Goal: Transaction & Acquisition: Purchase product/service

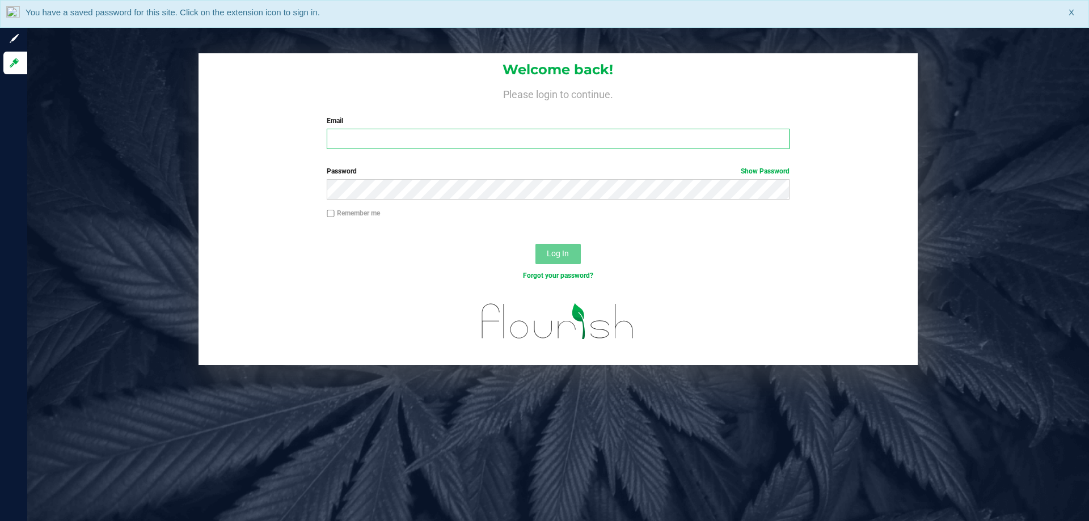
click at [383, 140] on input "Email" at bounding box center [558, 139] width 462 height 20
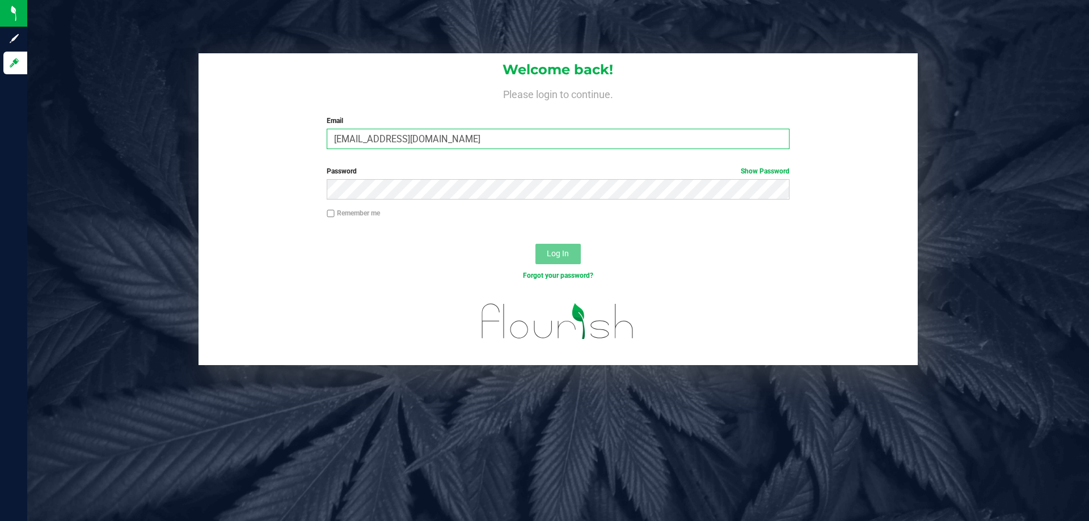
type input "[EMAIL_ADDRESS][DOMAIN_NAME]"
click at [535, 244] on button "Log In" at bounding box center [557, 254] width 45 height 20
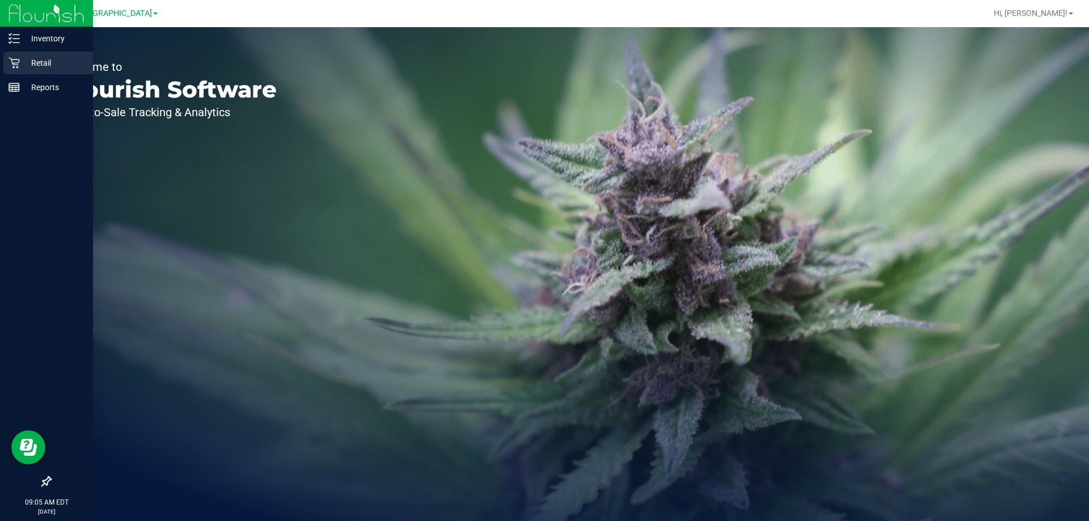
click at [33, 56] on div "Retail" at bounding box center [48, 63] width 90 height 23
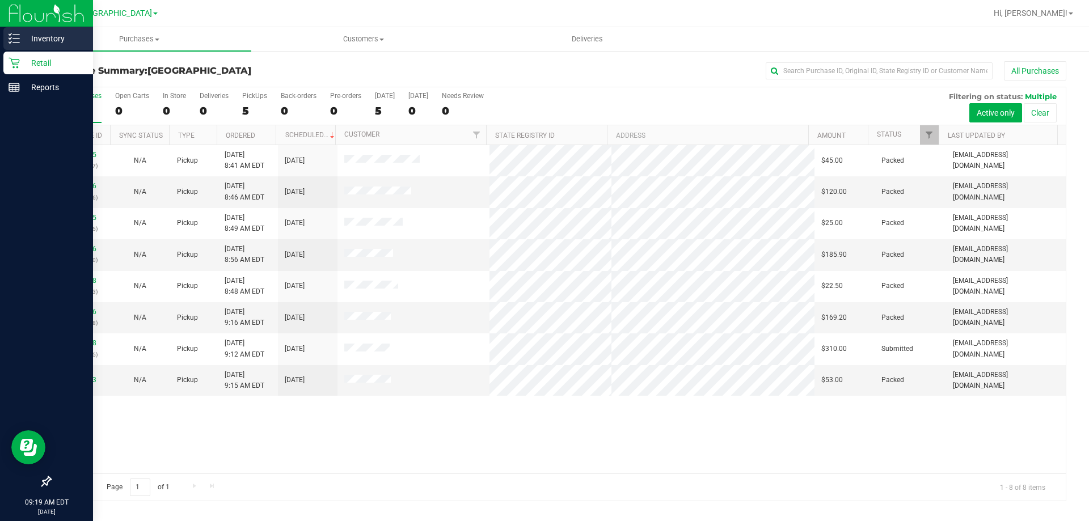
click at [52, 35] on p "Inventory" at bounding box center [54, 39] width 68 height 14
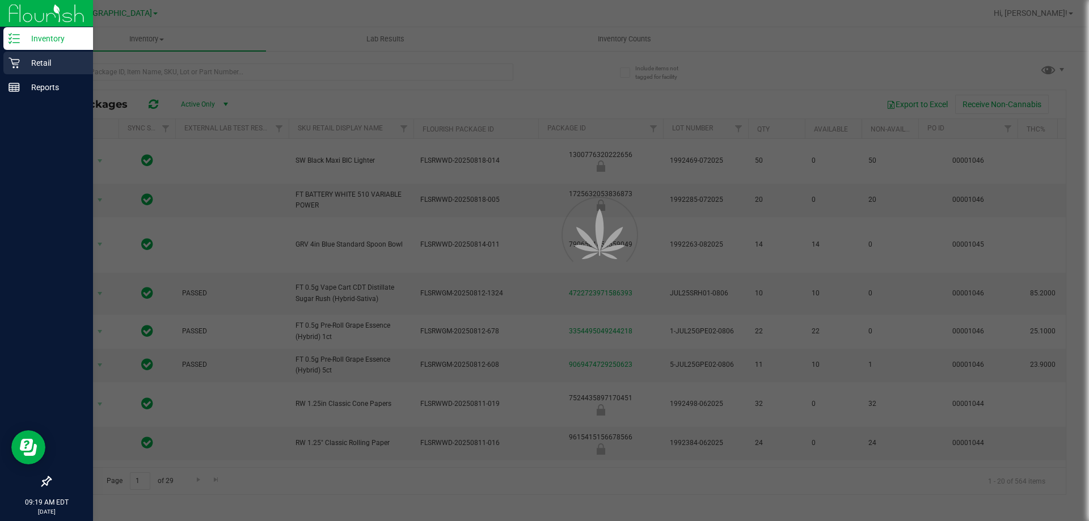
click at [55, 59] on p "Retail" at bounding box center [54, 63] width 68 height 14
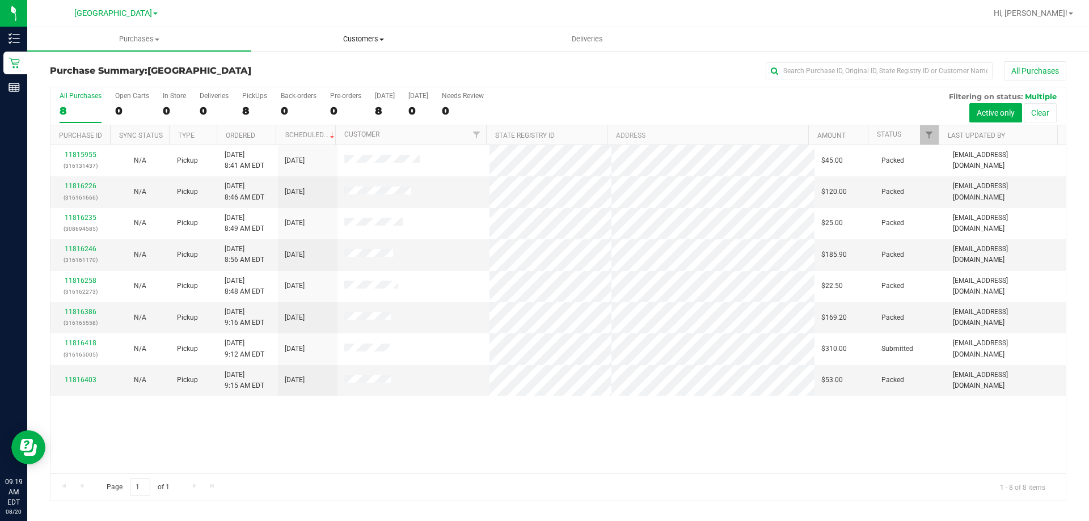
click at [353, 37] on span "Customers" at bounding box center [363, 39] width 223 height 10
click at [331, 68] on span "All customers" at bounding box center [292, 69] width 82 height 10
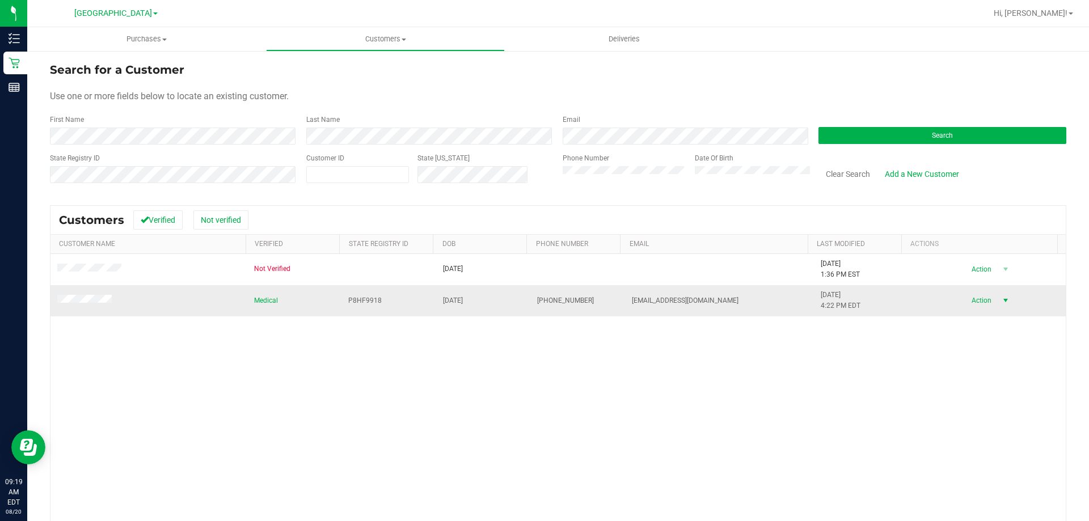
click at [964, 295] on span "Action" at bounding box center [979, 301] width 37 height 16
click at [980, 339] on li "Create new purchase" at bounding box center [985, 343] width 77 height 31
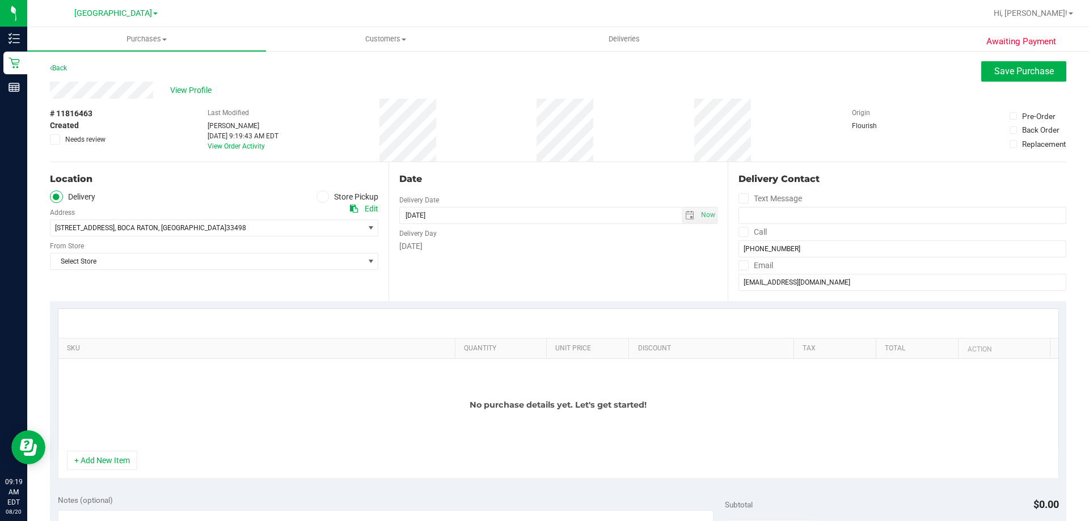
click at [346, 194] on label "Store Pickup" at bounding box center [347, 197] width 62 height 13
click at [0, 0] on input "Store Pickup" at bounding box center [0, 0] width 0 height 0
click at [79, 227] on span "Select Store" at bounding box center [206, 228] width 313 height 16
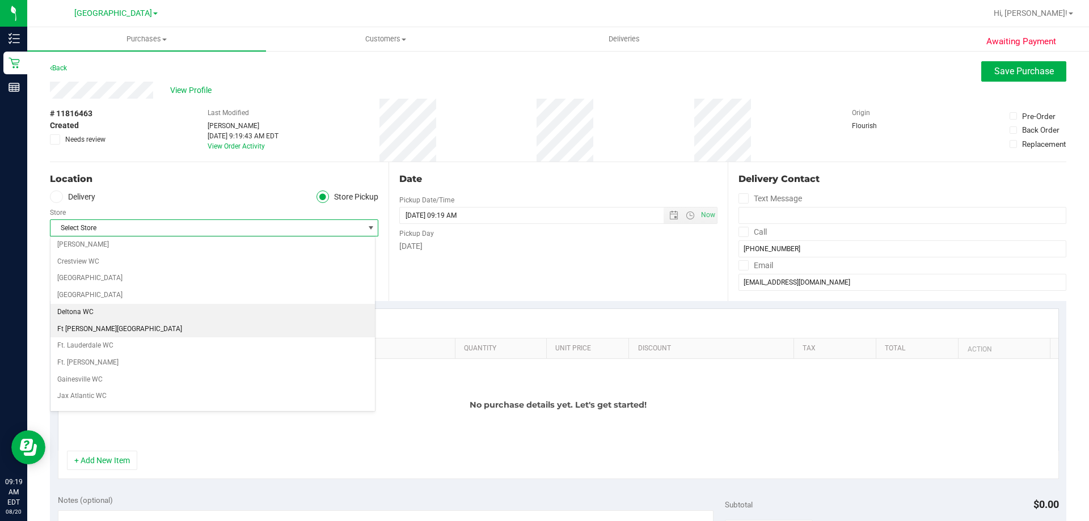
scroll to position [113, 0]
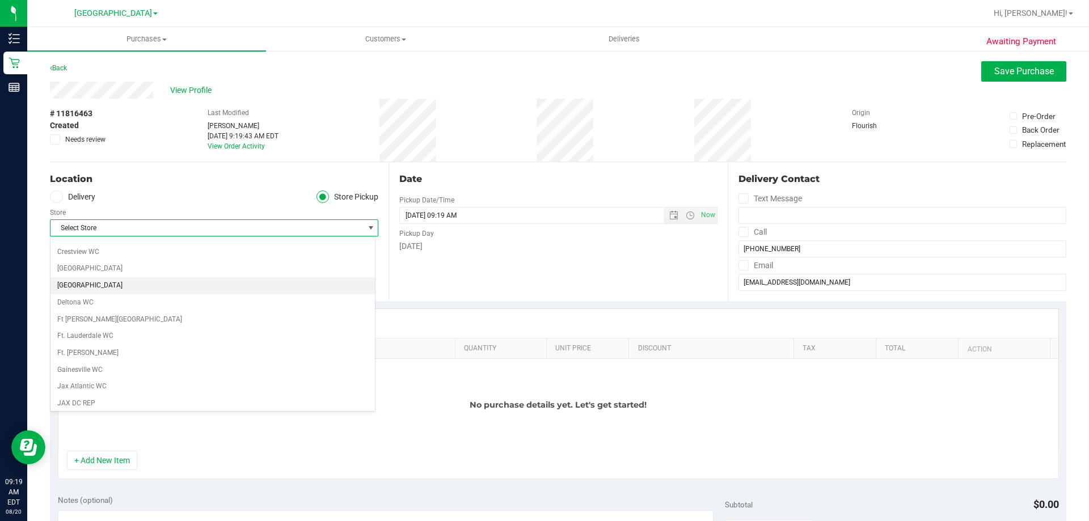
click at [95, 288] on li "[GEOGRAPHIC_DATA]" at bounding box center [212, 285] width 324 height 17
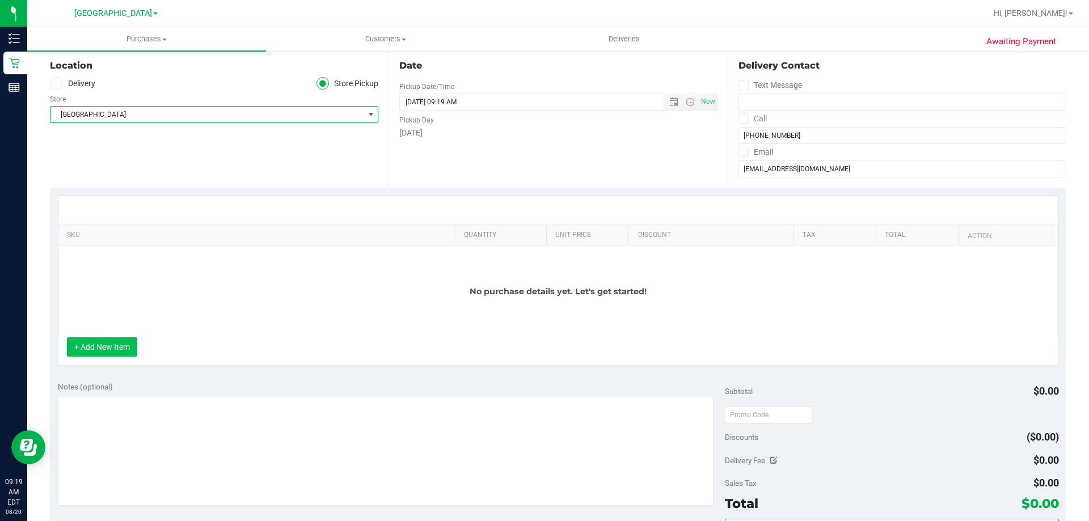
click at [108, 350] on button "+ Add New Item" at bounding box center [102, 346] width 70 height 19
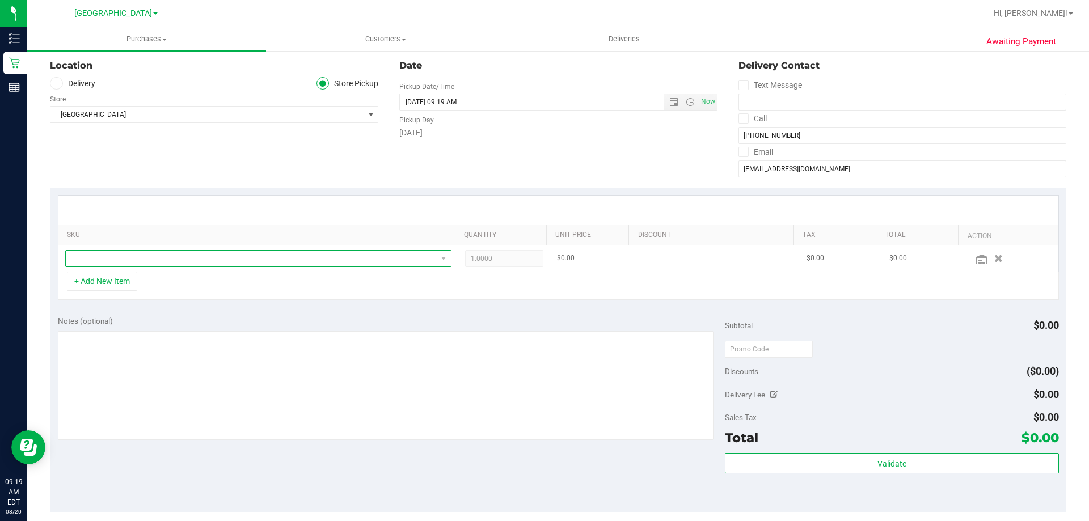
click at [172, 263] on span "NO DATA FOUND" at bounding box center [251, 259] width 371 height 16
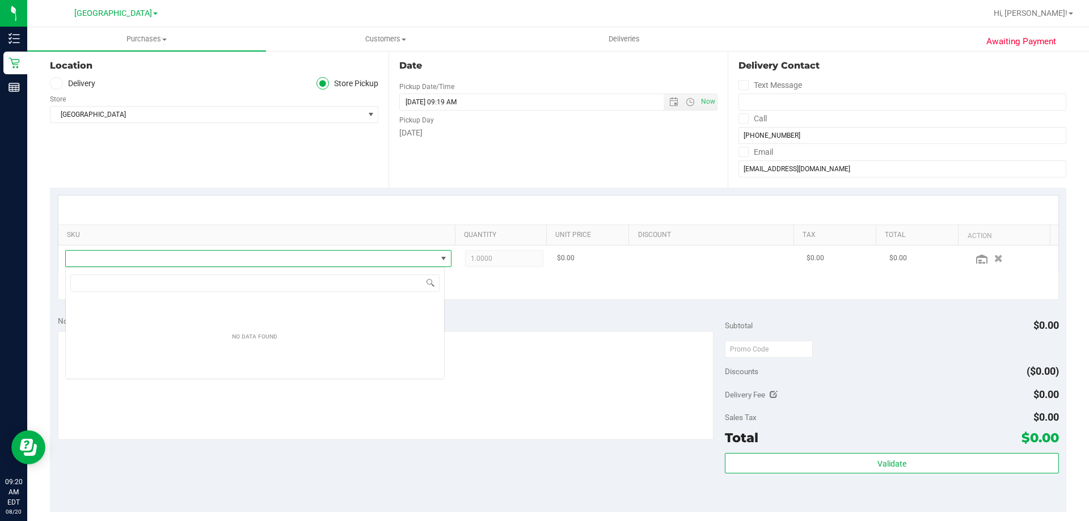
scroll to position [17, 379]
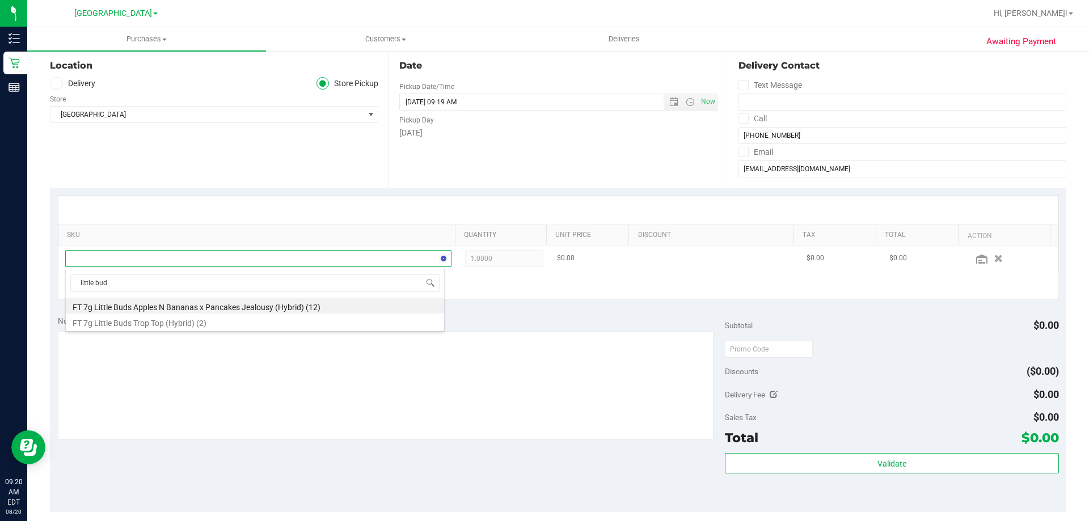
type input "little buds"
click at [153, 319] on li "FT 7g Little Buds Trop Top (Hybrid) (2)" at bounding box center [255, 322] width 378 height 16
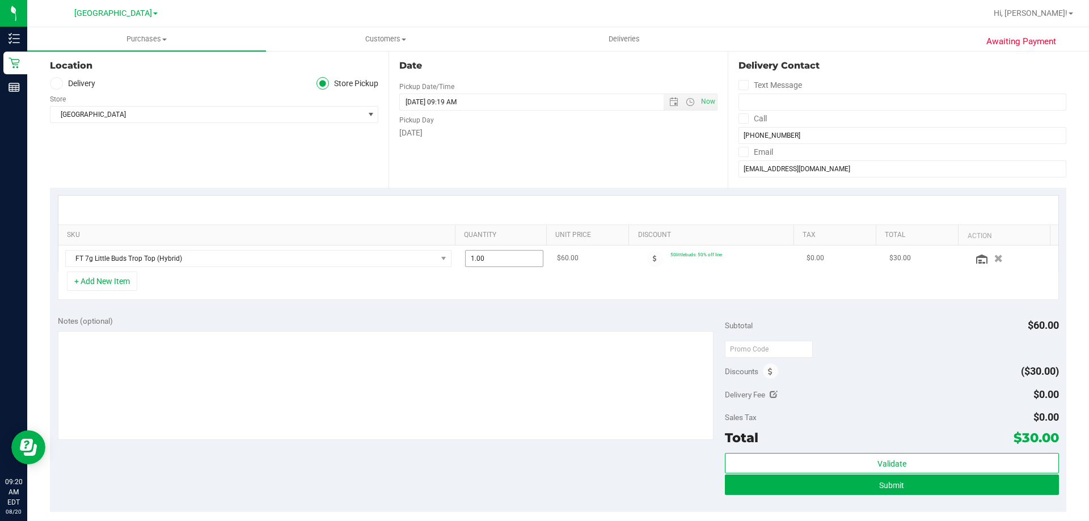
click at [484, 251] on span "1.00 1" at bounding box center [504, 258] width 79 height 17
click at [485, 251] on input "1" at bounding box center [505, 259] width 78 height 16
type input "2"
click at [119, 272] on button "+ Add New Item" at bounding box center [102, 281] width 70 height 19
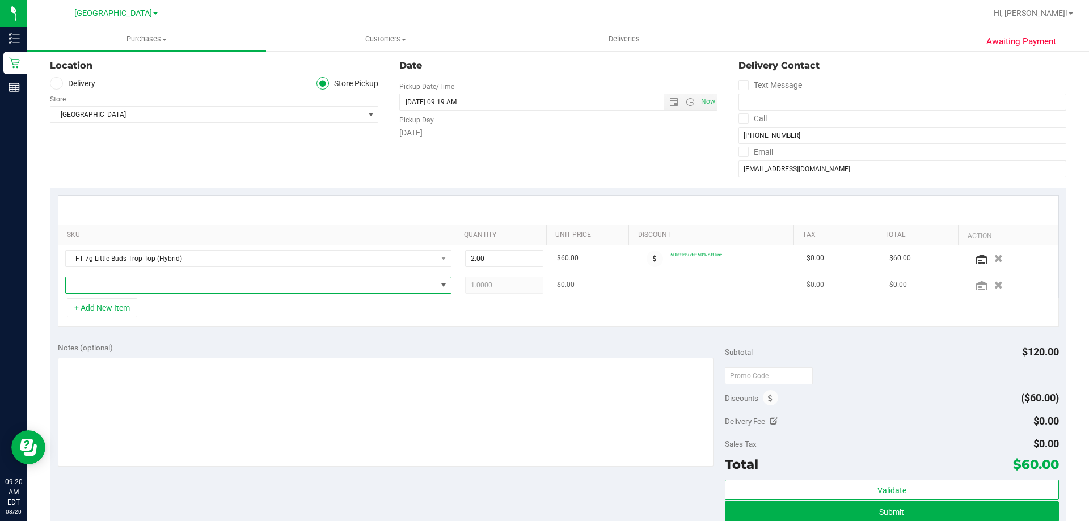
click at [143, 286] on span "NO DATA FOUND" at bounding box center [251, 285] width 371 height 16
type input "little buds"
click at [142, 333] on li "FT 7g Little Buds Apples N Bananas x Pancakes Jealousy (Hybrid) (12)" at bounding box center [255, 332] width 378 height 16
click at [487, 286] on span "1.00 1" at bounding box center [504, 285] width 79 height 17
click at [487, 286] on input "1" at bounding box center [505, 285] width 78 height 16
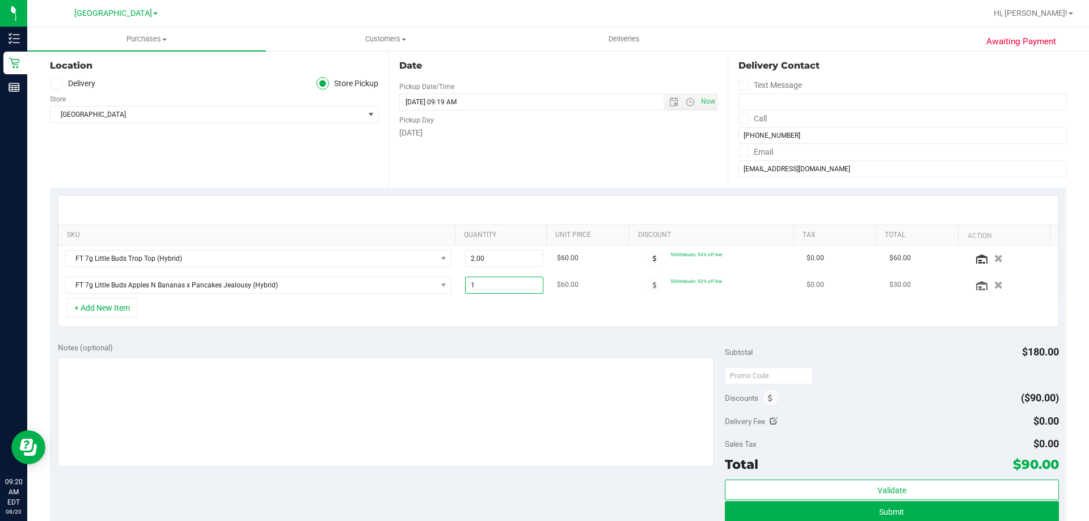
type input "3"
type input "3.00"
click at [515, 331] on div "SKU Quantity Unit Price Discount Tax Total Action FT 7g Little Buds Trop Top (H…" at bounding box center [558, 261] width 1016 height 147
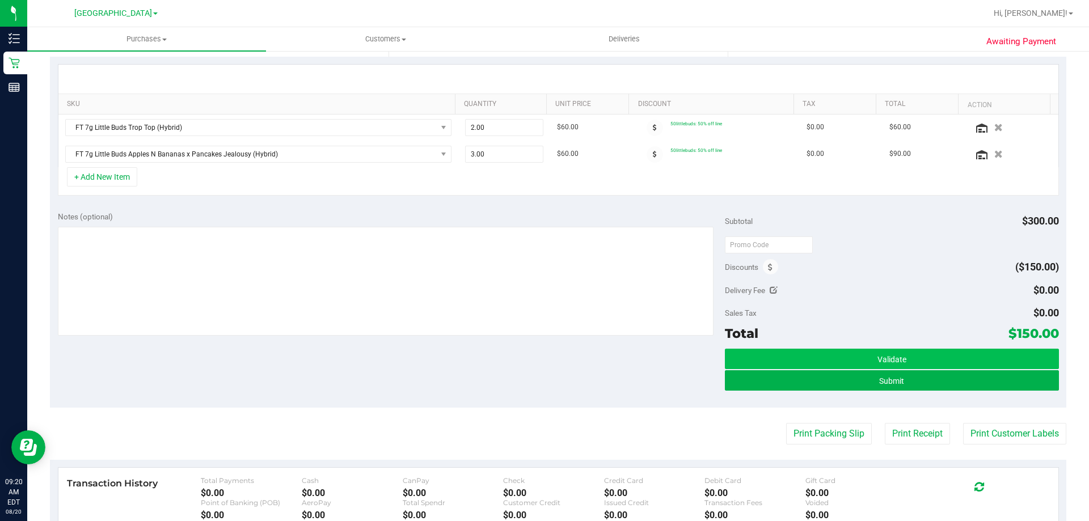
scroll to position [284, 0]
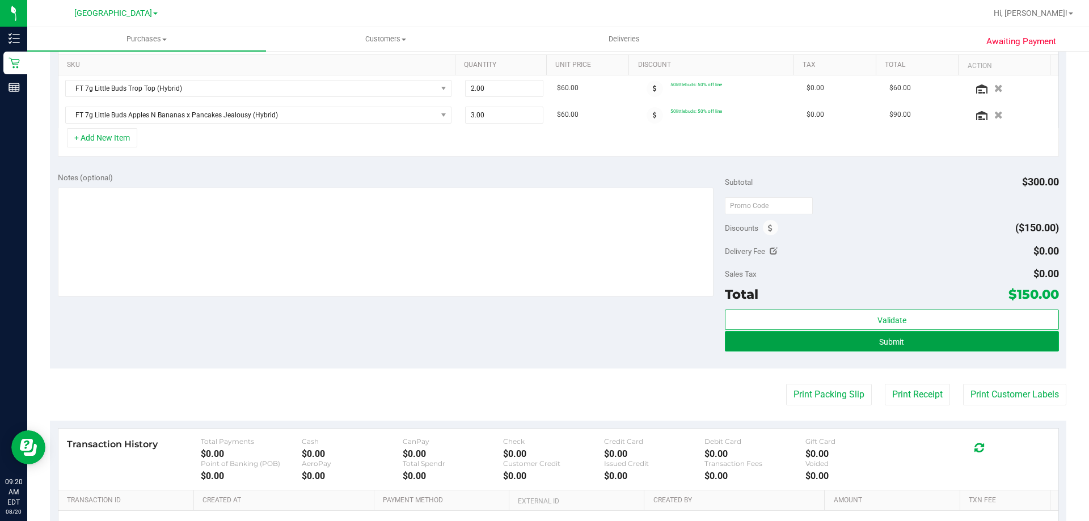
click at [911, 343] on button "Submit" at bounding box center [891, 341] width 333 height 20
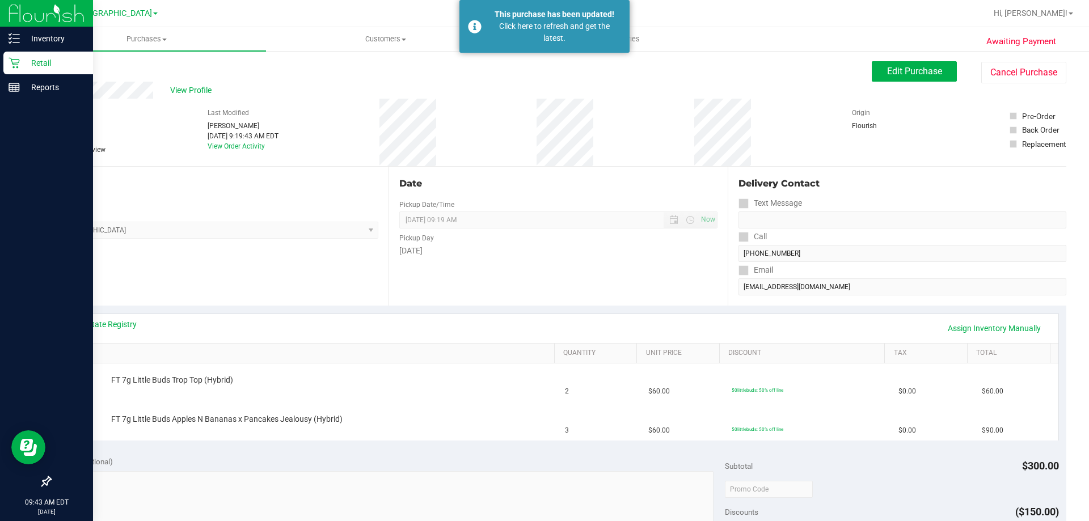
click at [39, 58] on p "Retail" at bounding box center [54, 63] width 68 height 14
